Goal: Task Accomplishment & Management: Complete application form

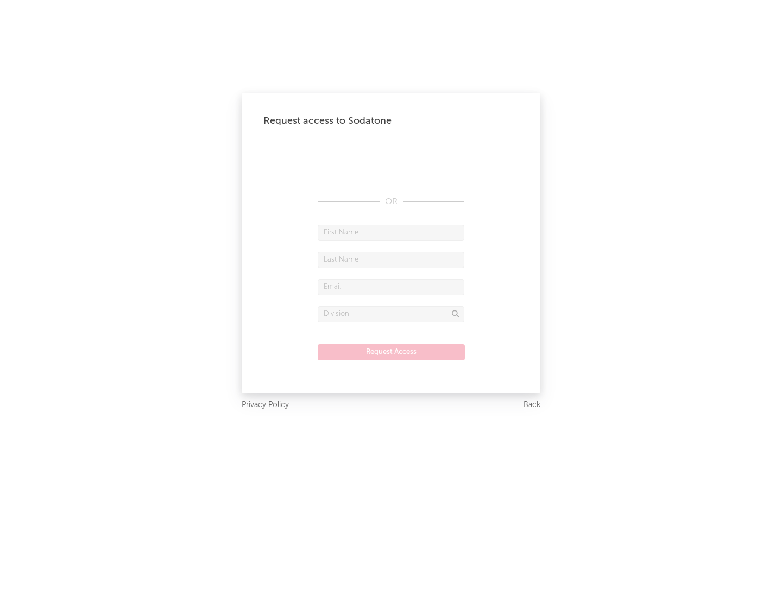
click at [391, 232] on input "text" at bounding box center [391, 233] width 147 height 16
type input "[PERSON_NAME]"
click at [391, 260] on input "text" at bounding box center [391, 260] width 147 height 16
type input "[PERSON_NAME]"
click at [391, 287] on input "text" at bounding box center [391, 287] width 147 height 16
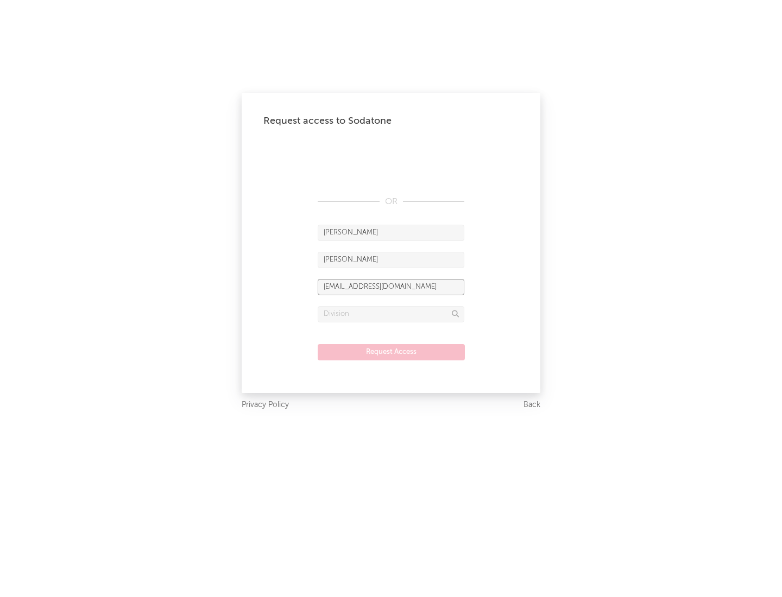
type input "[EMAIL_ADDRESS][DOMAIN_NAME]"
click at [391, 314] on input "text" at bounding box center [391, 314] width 147 height 16
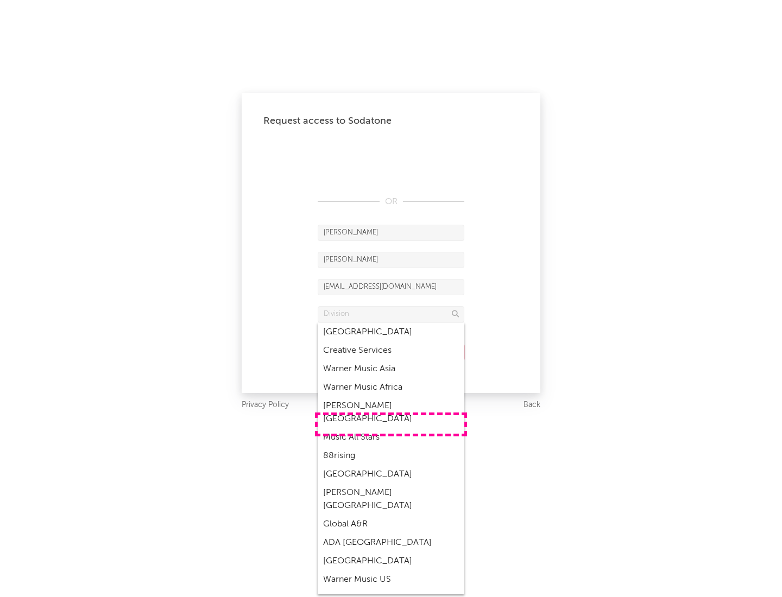
click at [391, 428] on div "Music All Stars" at bounding box center [391, 437] width 147 height 18
type input "Music All Stars"
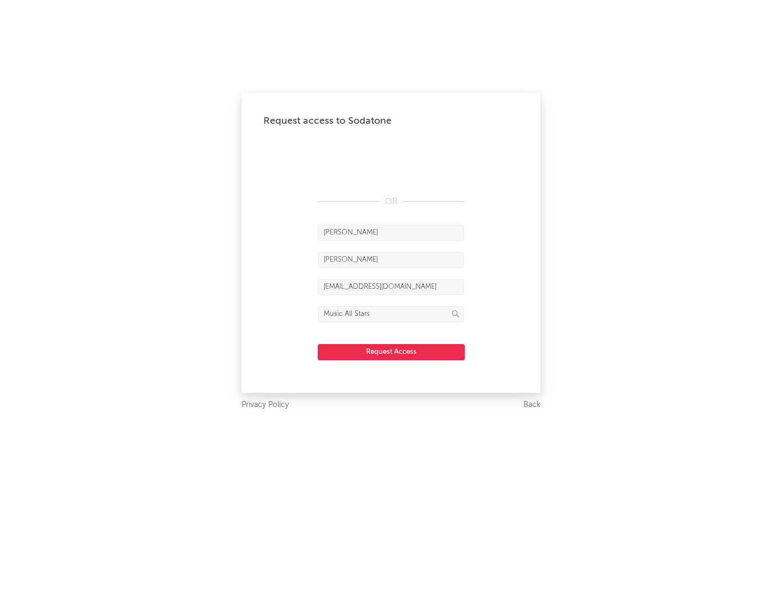
click at [391, 352] on button "Request Access" at bounding box center [391, 352] width 147 height 16
